Goal: Task Accomplishment & Management: Use online tool/utility

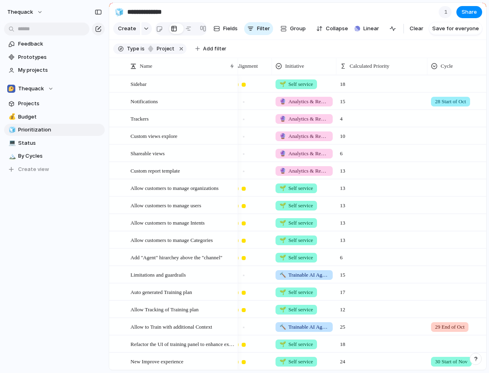
scroll to position [8, 0]
click at [363, 68] on span "Calculated Priority" at bounding box center [370, 66] width 40 height 8
click at [359, 110] on span "Sort ascending" at bounding box center [373, 110] width 39 height 8
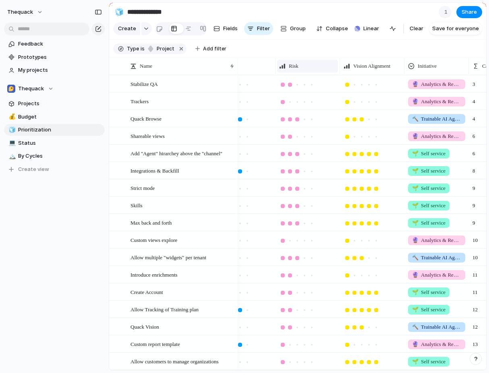
scroll to position [0, 249]
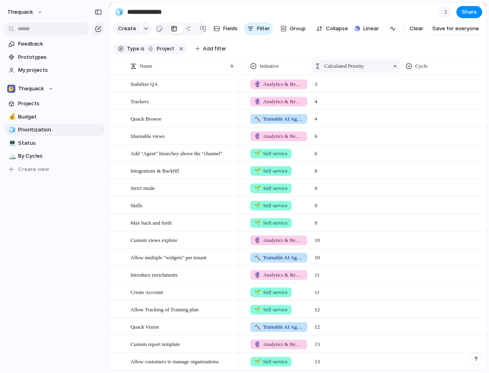
click at [364, 65] on span "Calculated Priority" at bounding box center [344, 66] width 40 height 8
click at [352, 128] on li "Sort descending" at bounding box center [344, 123] width 59 height 13
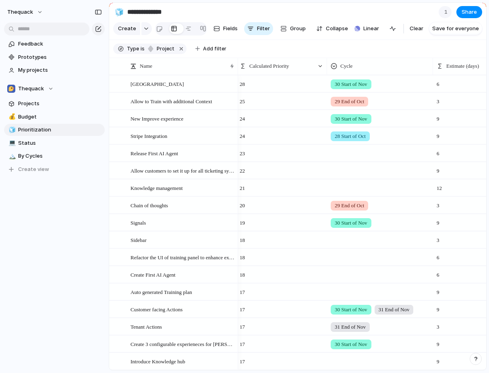
scroll to position [0, 292]
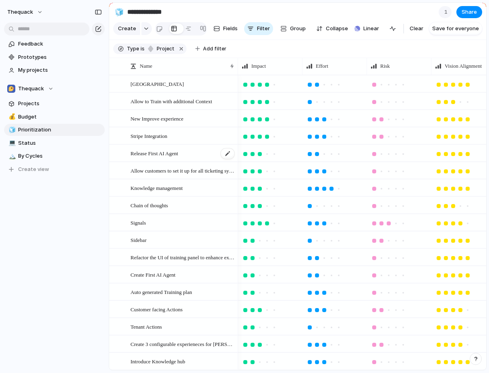
click at [203, 159] on div "Release First AI Agent" at bounding box center [183, 153] width 105 height 17
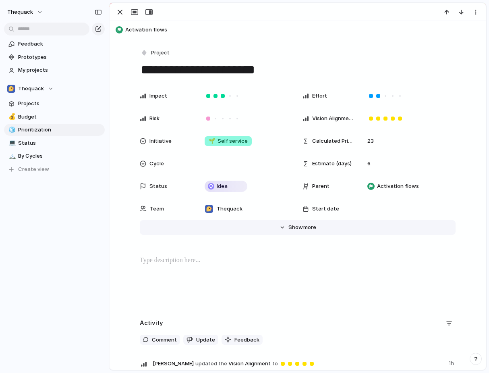
click at [294, 230] on span "Show" at bounding box center [295, 227] width 15 height 8
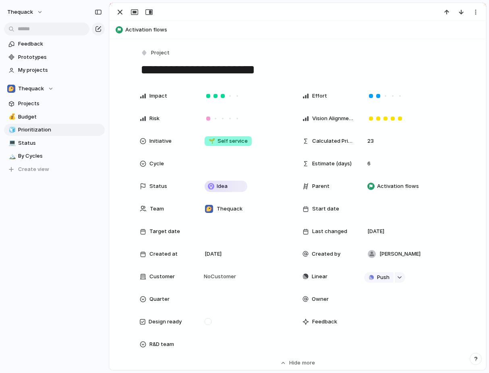
click at [247, 65] on textarea "**********" at bounding box center [298, 69] width 316 height 17
click at [312, 34] on button "Activation flows" at bounding box center [297, 29] width 369 height 13
type textarea "**********"
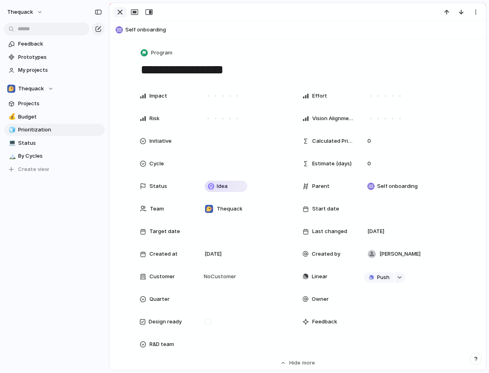
click at [122, 10] on div "button" at bounding box center [120, 12] width 10 height 10
